Goal: Communication & Community: Connect with others

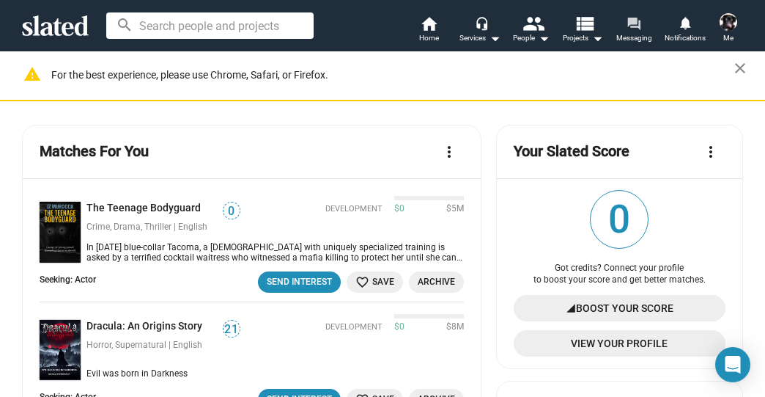
click at [632, 24] on mat-icon "forum" at bounding box center [634, 23] width 14 height 14
